Goal: Task Accomplishment & Management: Use online tool/utility

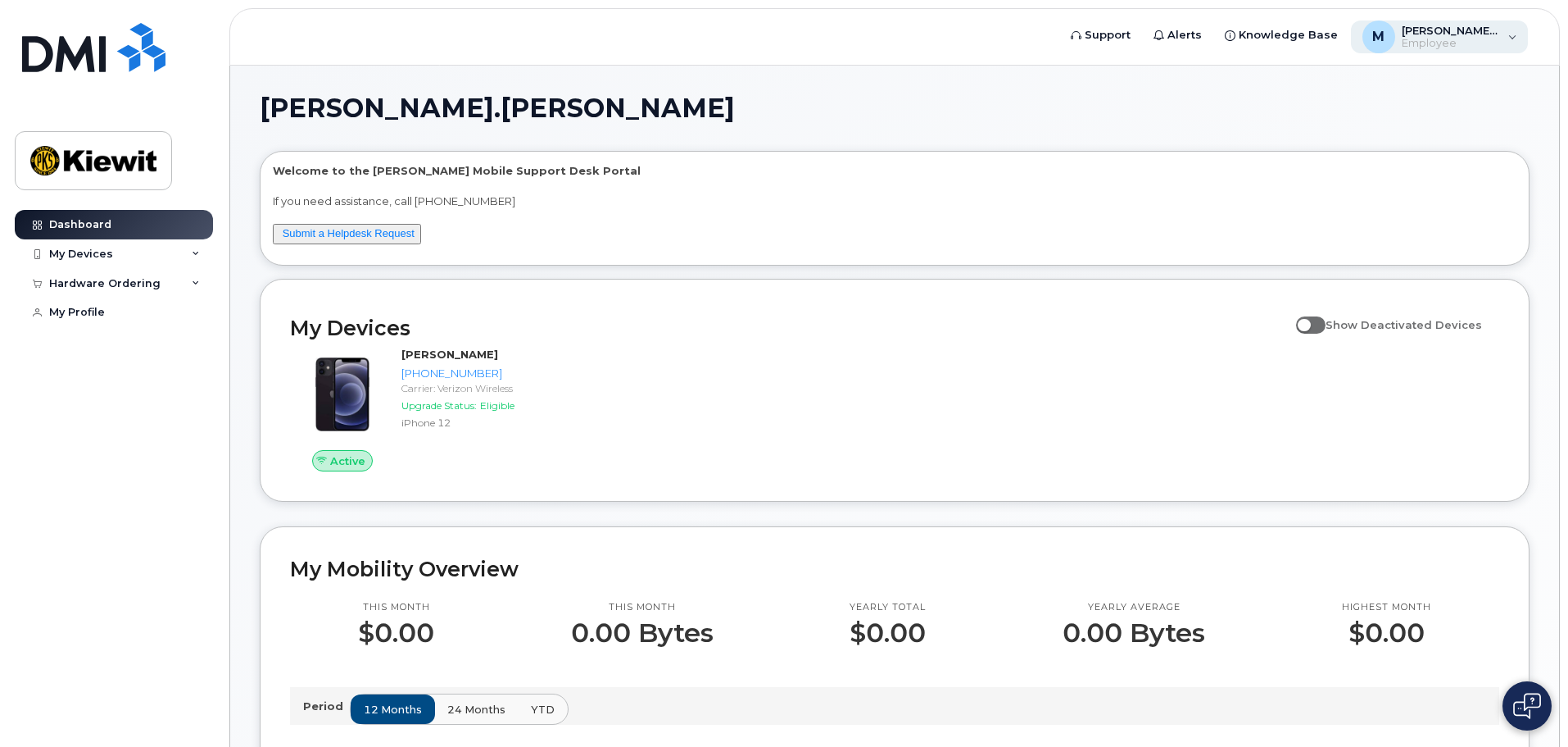
click at [1510, 41] on div "M Megan.Cunningham Employee" at bounding box center [1440, 37] width 178 height 33
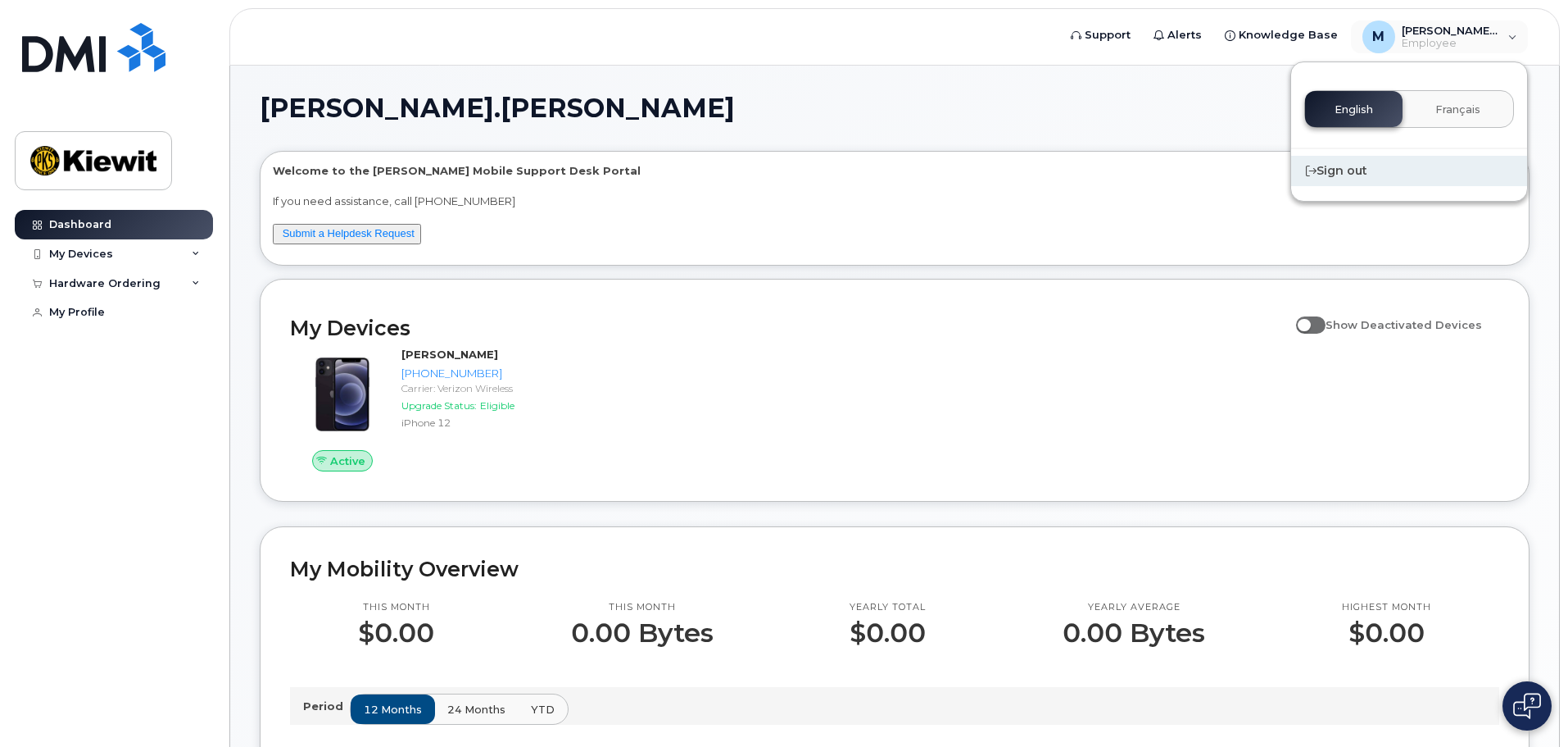
click at [1345, 174] on div "Sign out" at bounding box center [1408, 171] width 236 height 31
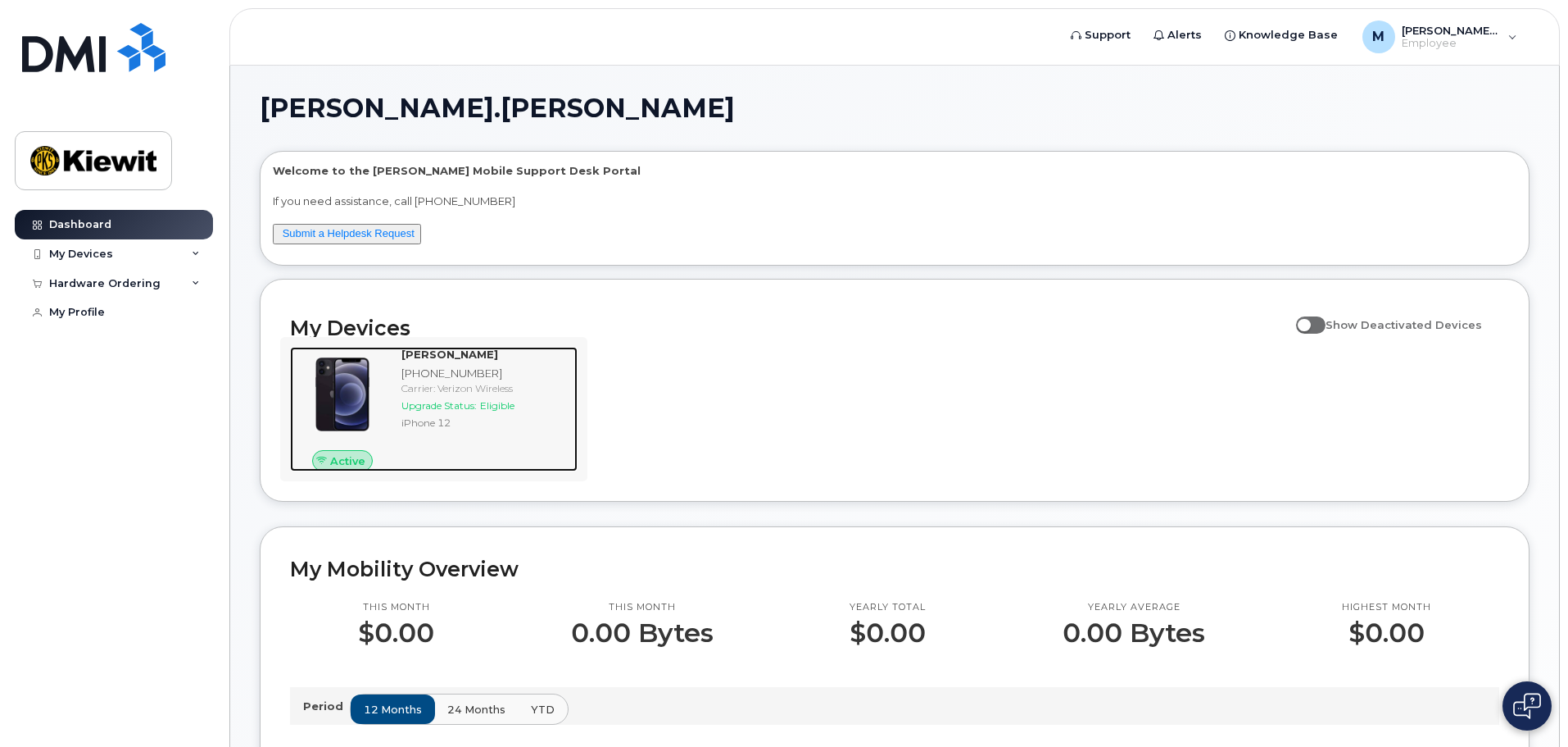
click at [470, 406] on span "Upgrade Status:" at bounding box center [439, 406] width 75 height 12
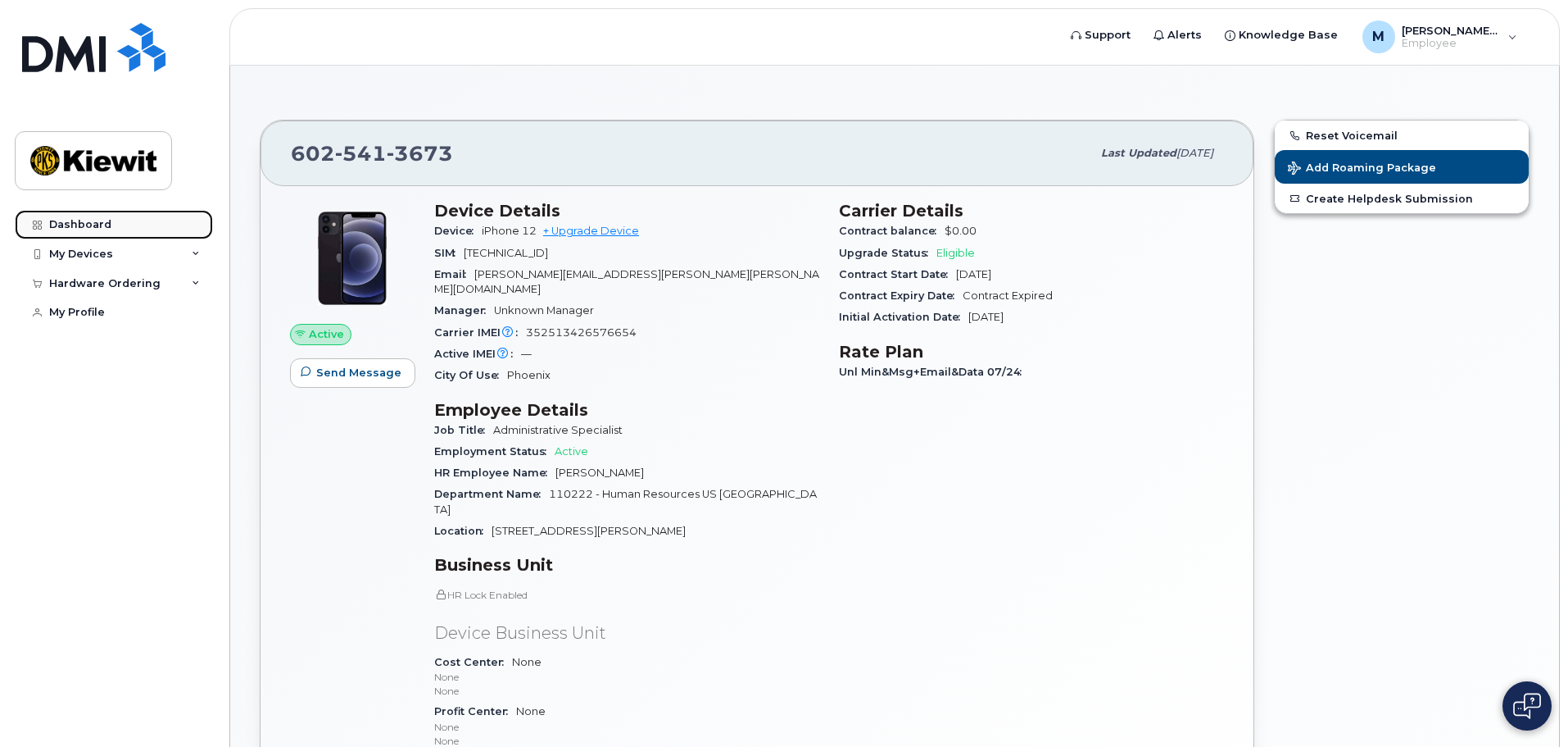
click at [99, 225] on div "Dashboard" at bounding box center [80, 224] width 62 height 13
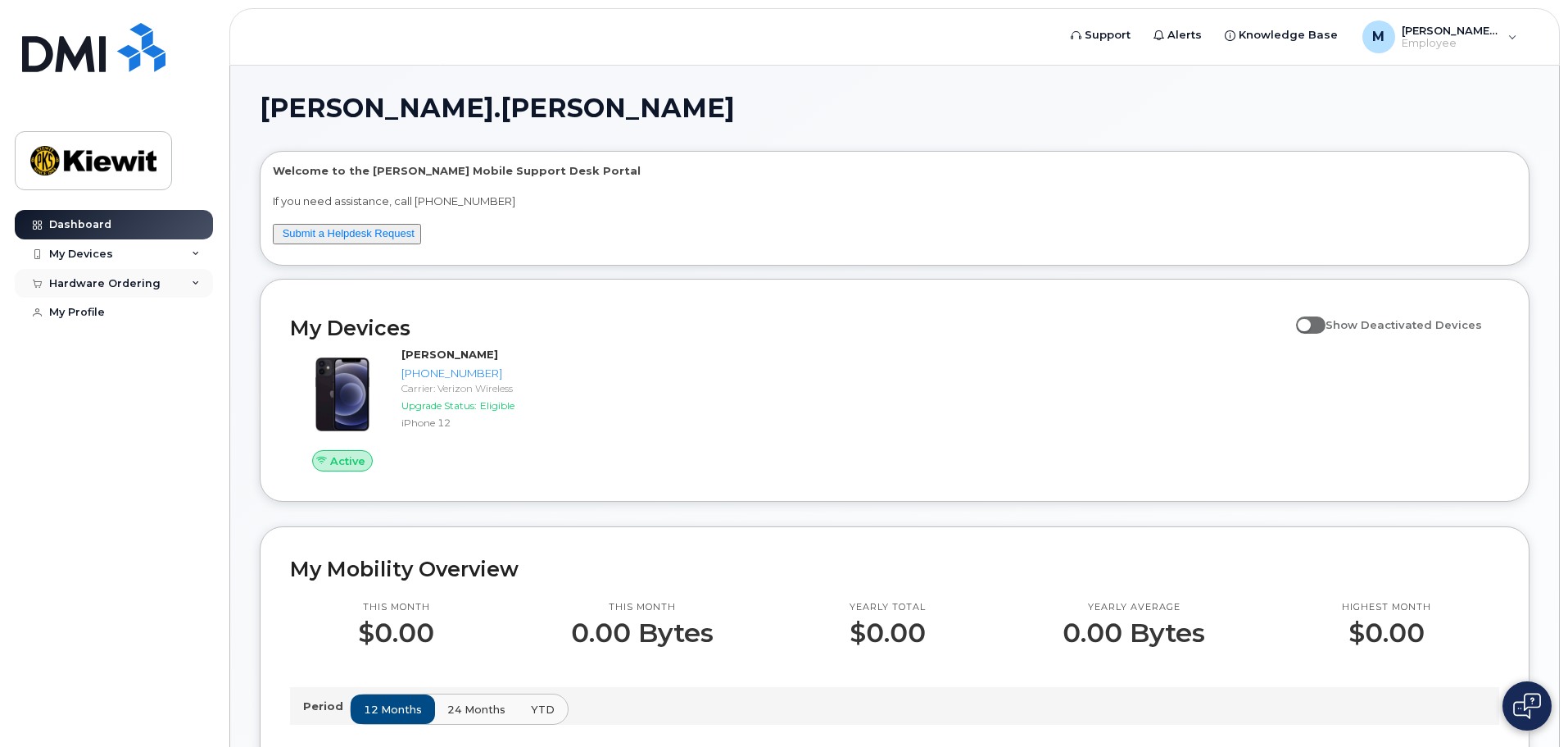
click at [151, 281] on div "Hardware Ordering" at bounding box center [105, 283] width 111 height 13
